Goal: Find contact information: Obtain details needed to contact an individual or organization

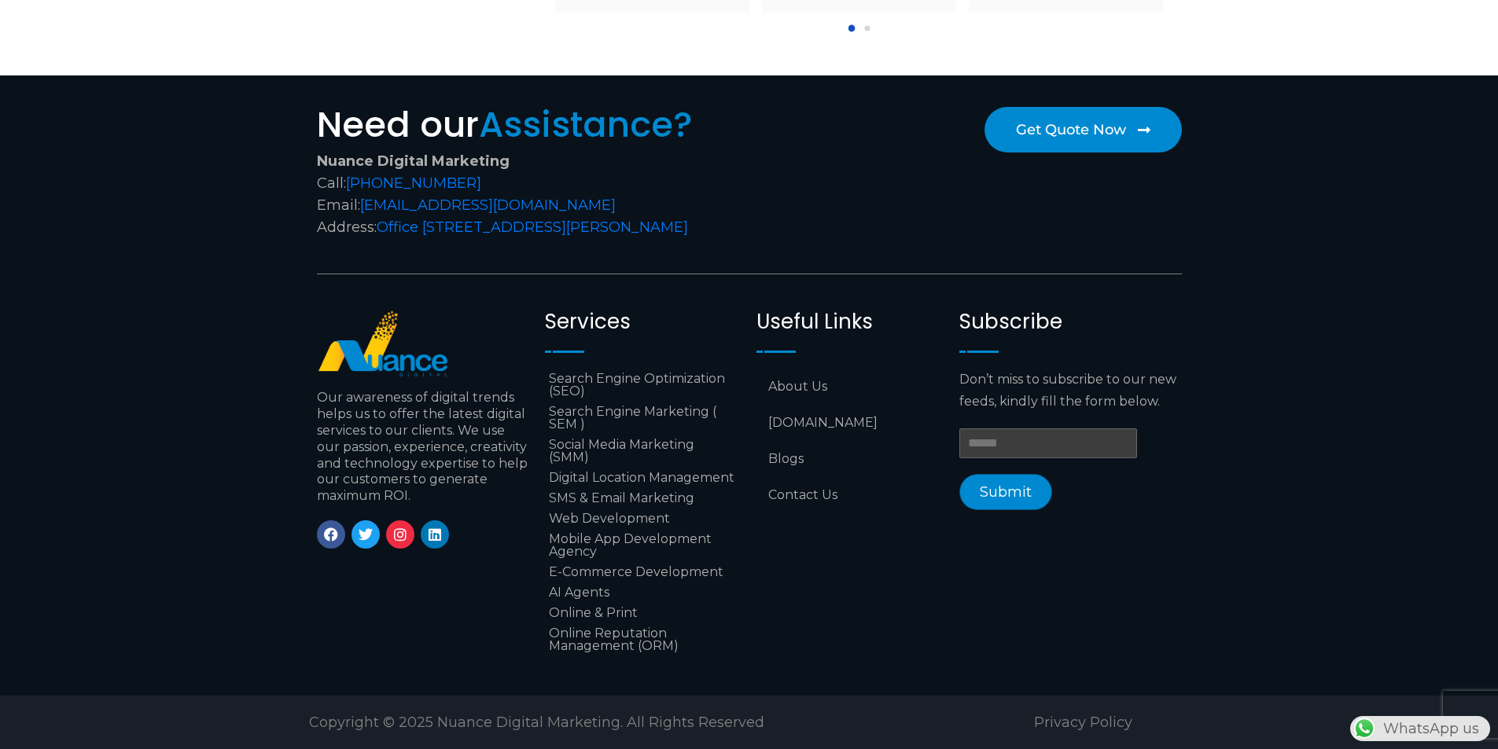
scroll to position [6518, 0]
click at [801, 478] on link "Contact Us" at bounding box center [849, 495] width 187 height 36
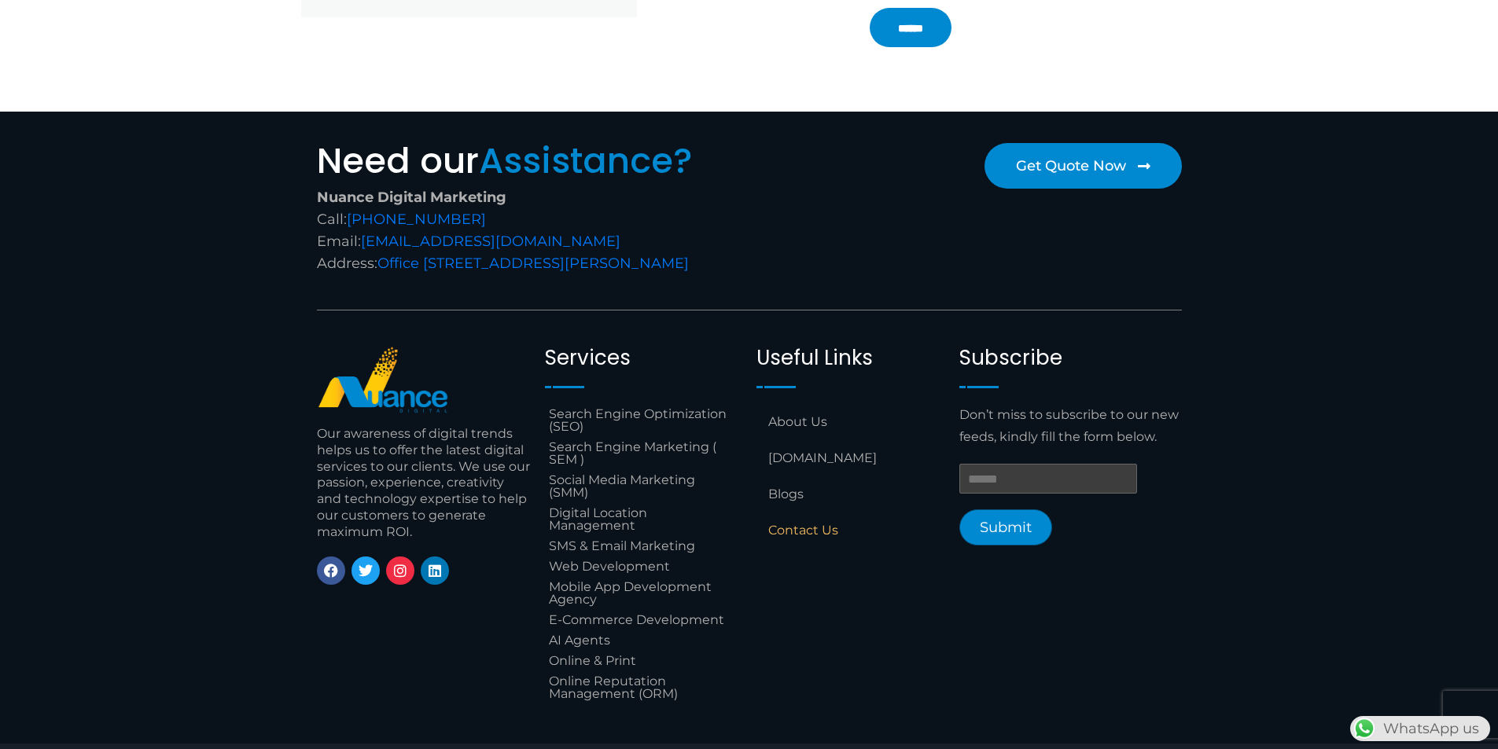
scroll to position [629, 0]
drag, startPoint x: 613, startPoint y: 236, endPoint x: 364, endPoint y: 237, distance: 249.3
click at [364, 237] on div "Nuance Digital Marketing Call: +974 6688 1424 Email: info@nuancedigitalsolution…" at bounding box center [529, 230] width 425 height 88
copy link "[EMAIL_ADDRESS][DOMAIN_NAME]"
